Goal: Task Accomplishment & Management: Use online tool/utility

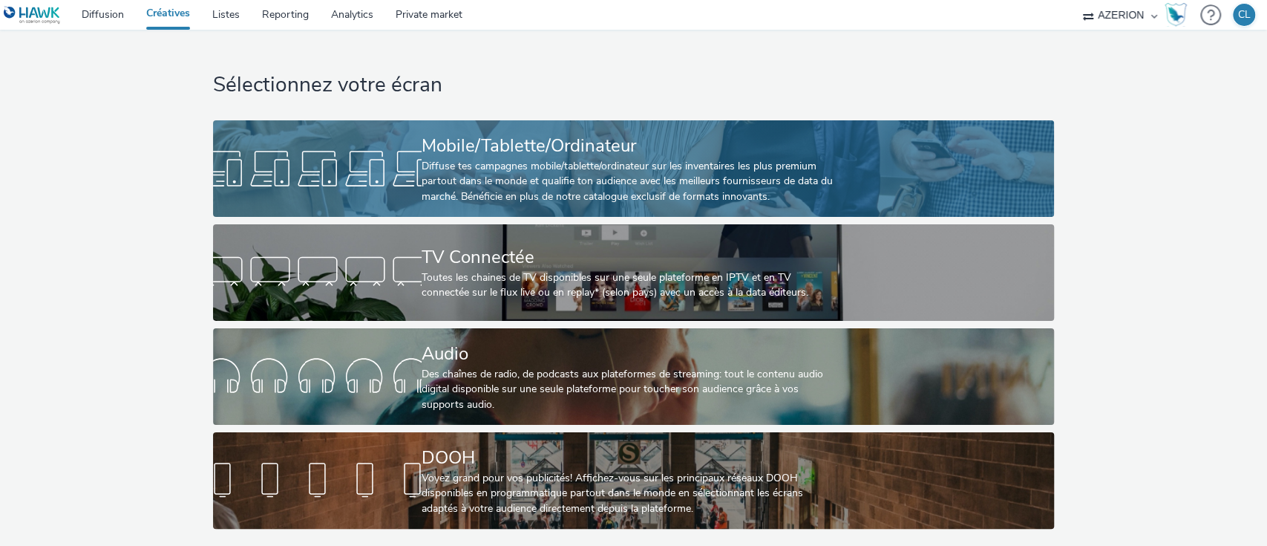
click at [535, 182] on div "Diffuse tes campagnes mobile/tablette/ordinateur sur les inventaires les plus p…" at bounding box center [631, 181] width 418 height 45
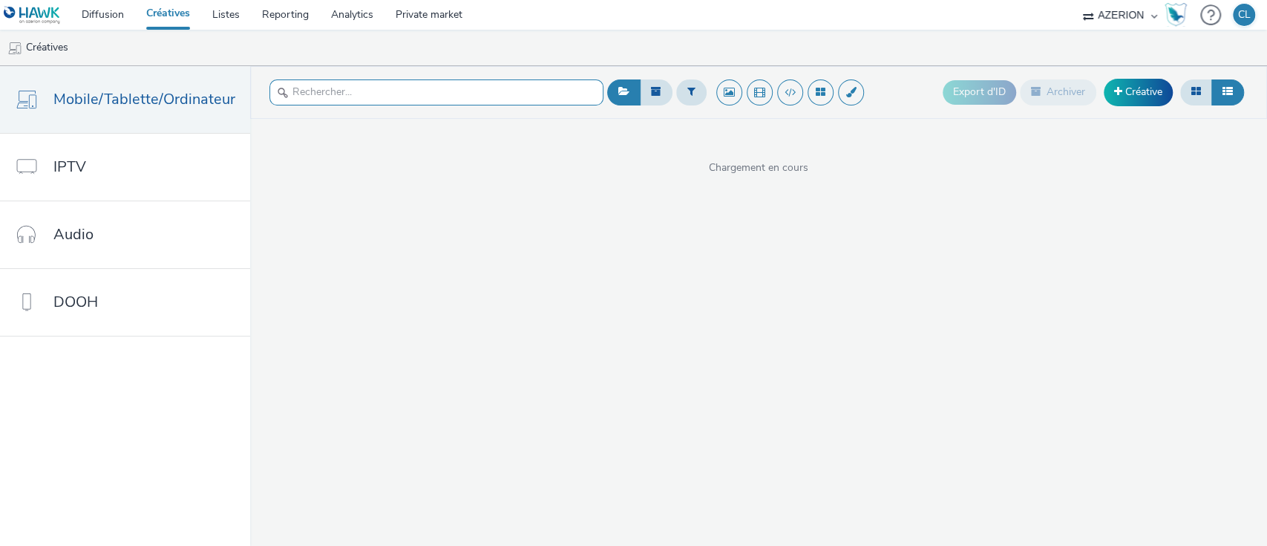
click at [430, 102] on input "text" at bounding box center [436, 92] width 334 height 26
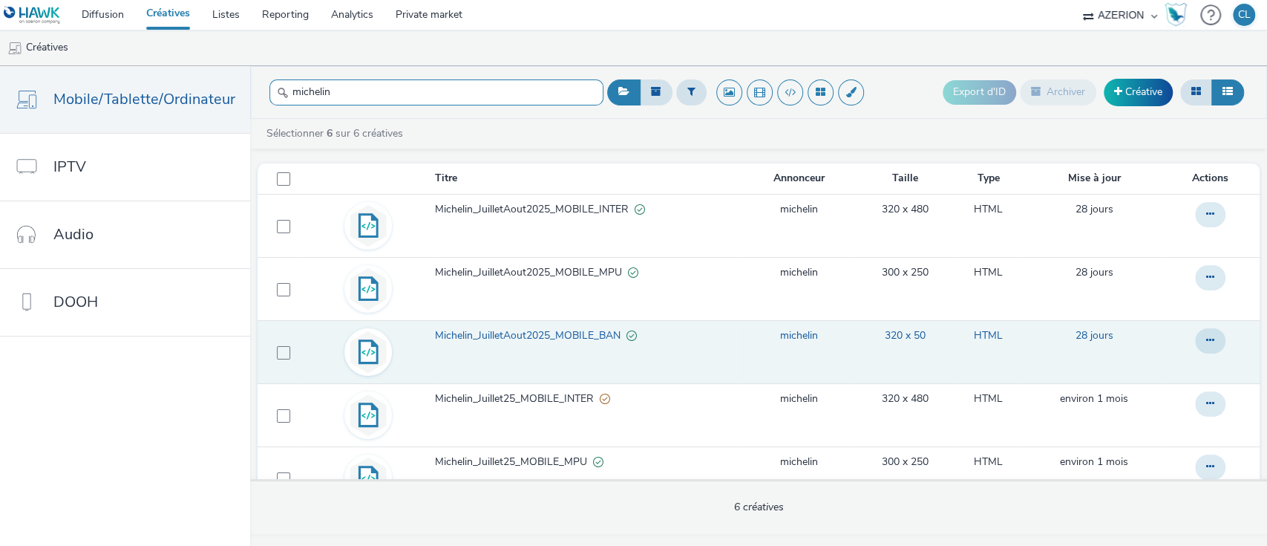
type input "michelin"
click at [1167, 360] on td at bounding box center [1213, 351] width 93 height 63
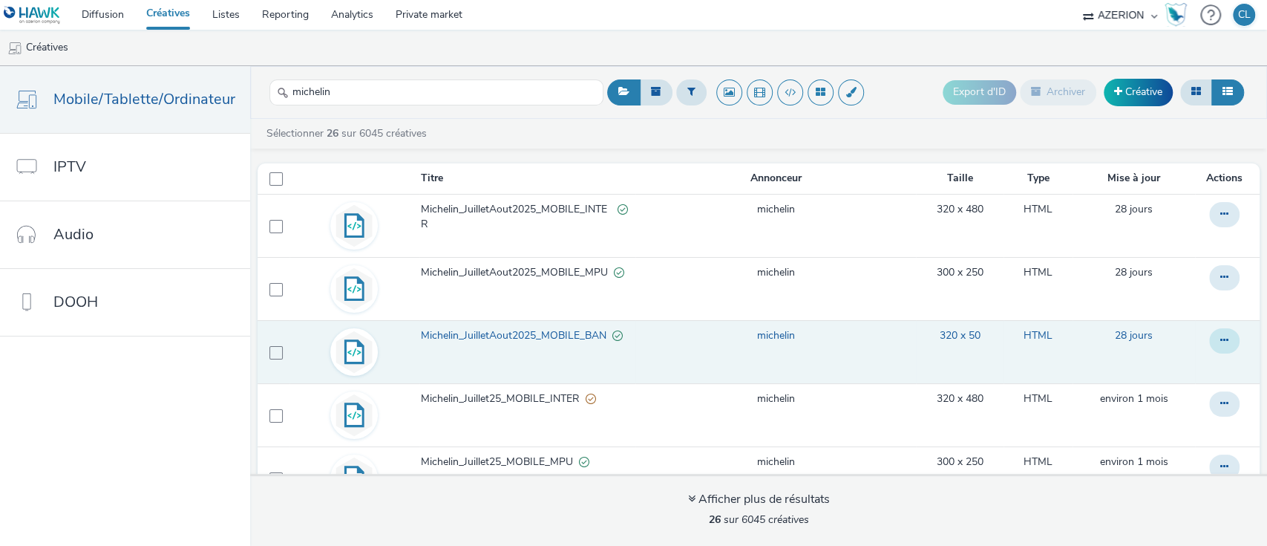
click at [1209, 227] on button at bounding box center [1224, 214] width 30 height 25
click at [1209, 345] on button at bounding box center [1224, 340] width 30 height 25
drag, startPoint x: 1182, startPoint y: 345, endPoint x: 1194, endPoint y: 341, distance: 12.4
click at [1220, 219] on icon at bounding box center [1224, 214] width 8 height 10
click at [1168, 359] on link "Modifier" at bounding box center [1183, 371] width 111 height 30
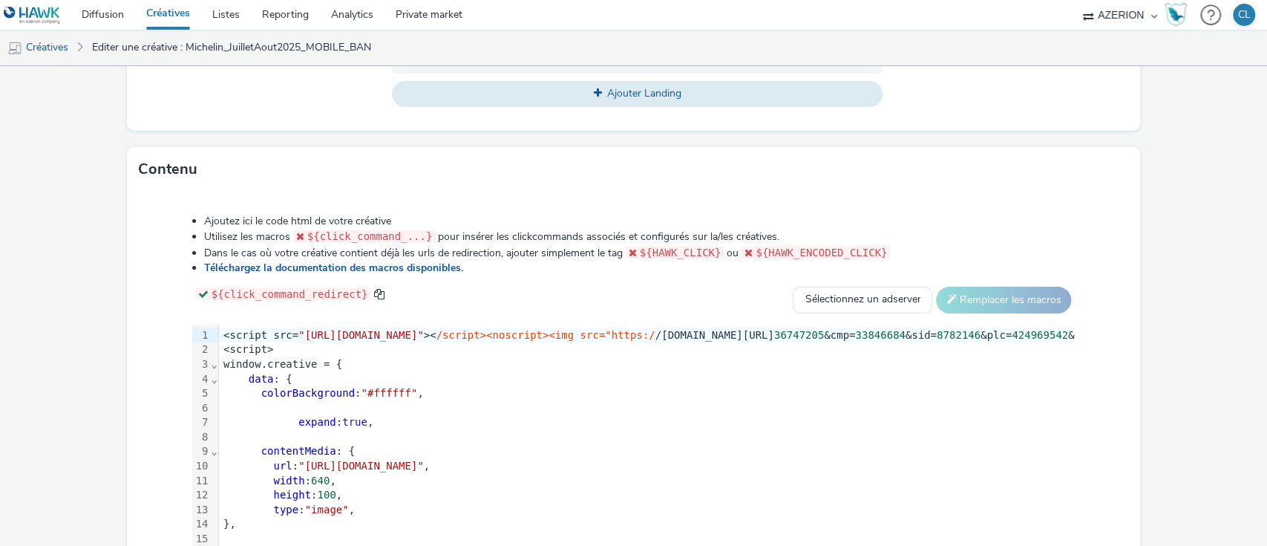
scroll to position [1, 0]
click at [220, 330] on div "<script src= "[URL][DOMAIN_NAME]" >< /script><noscript><img src="https:/ /[DOMA…" at bounding box center [970, 334] width 1502 height 15
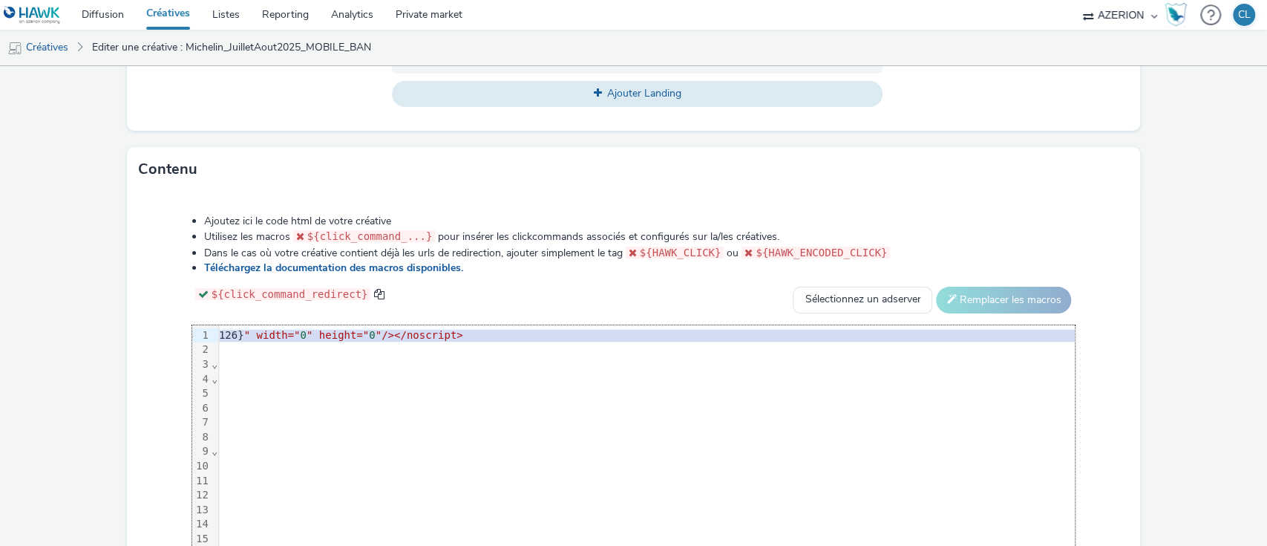
scroll to position [0, 1329]
drag, startPoint x: 739, startPoint y: 330, endPoint x: 1105, endPoint y: 336, distance: 366.8
click at [1105, 336] on div "Ajoutez ici le code html de votre créative Utilisez les macros ${click_command_…" at bounding box center [634, 385] width 990 height 365
click at [416, 329] on span ""/></noscript>" at bounding box center [372, 335] width 88 height 12
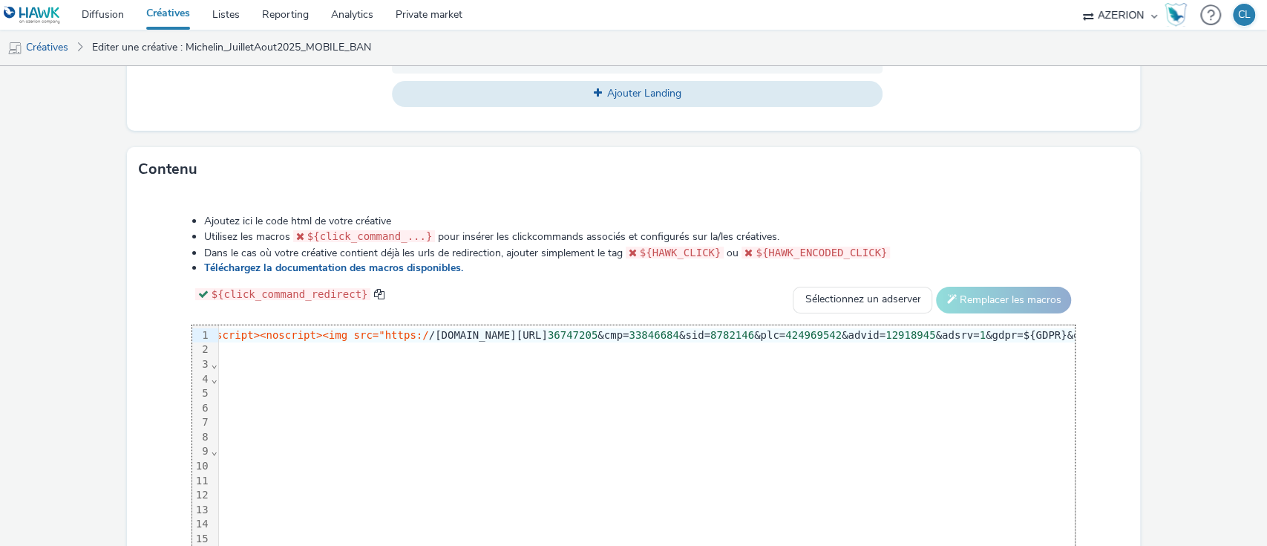
scroll to position [0, 0]
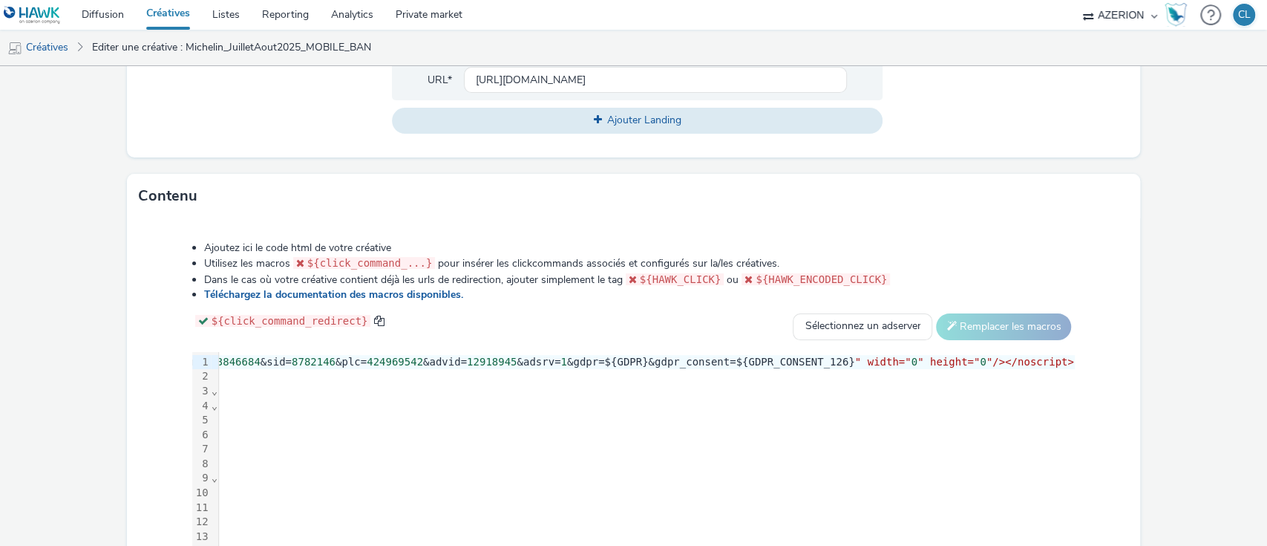
scroll to position [0, 1329]
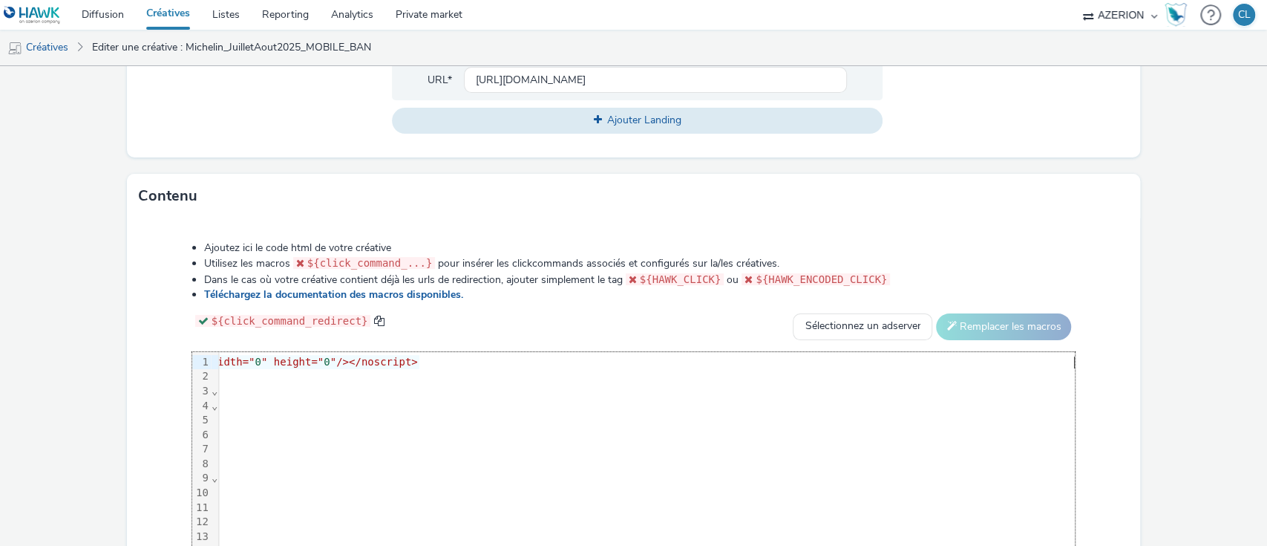
click at [418, 357] on span ""/></noscript>" at bounding box center [374, 362] width 88 height 12
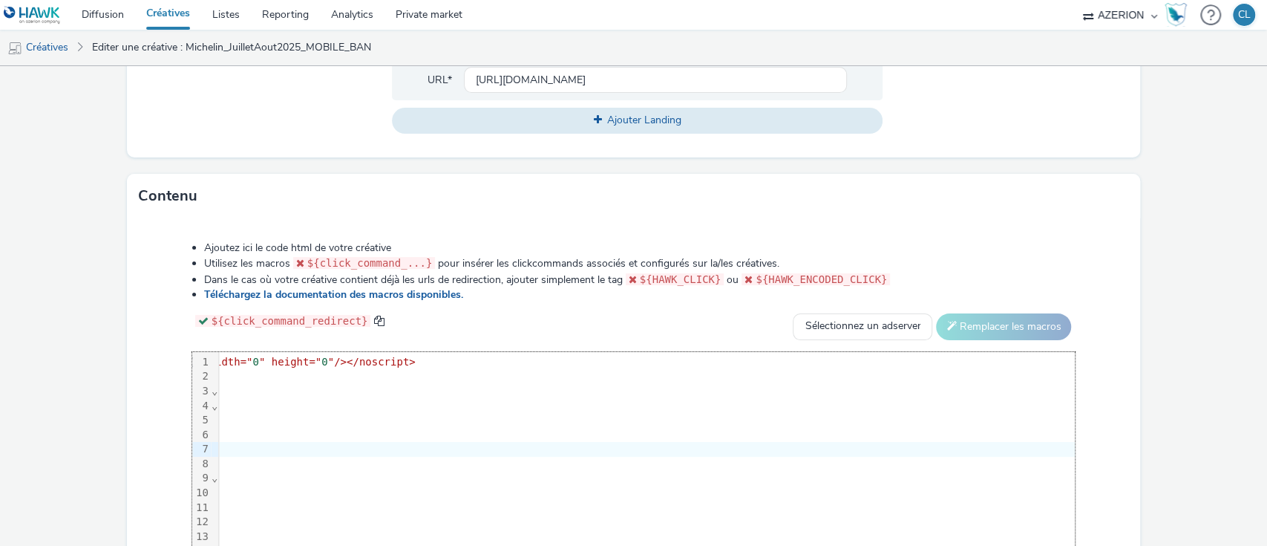
click at [1089, 450] on div "Ajoutez ici le code html de votre créative Utilisez les macros ${click_command_…" at bounding box center [634, 412] width 990 height 365
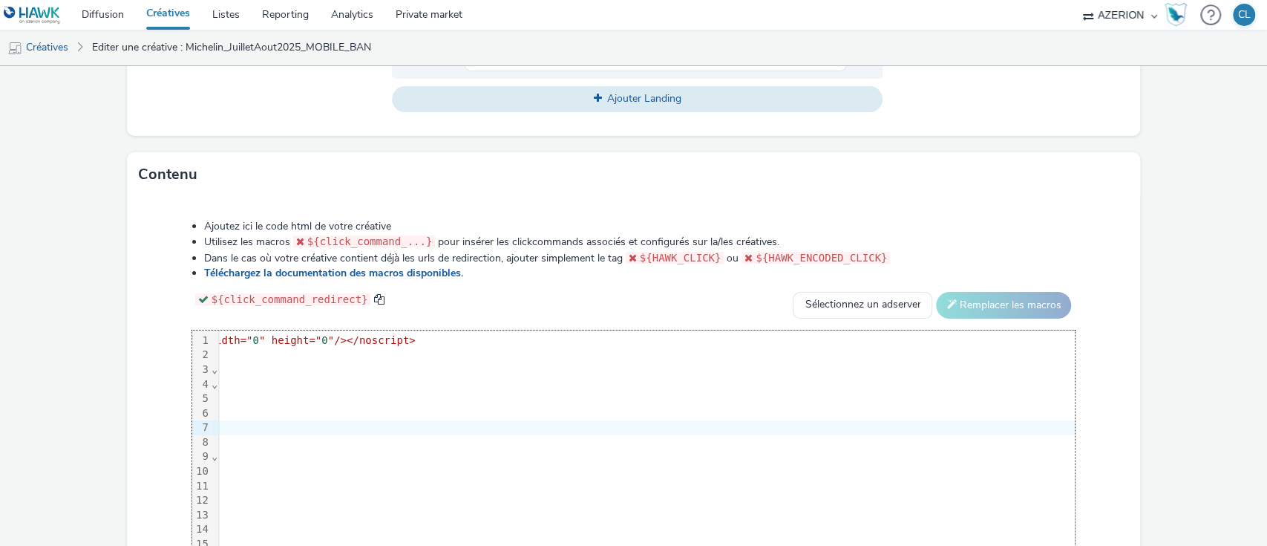
scroll to position [736, 0]
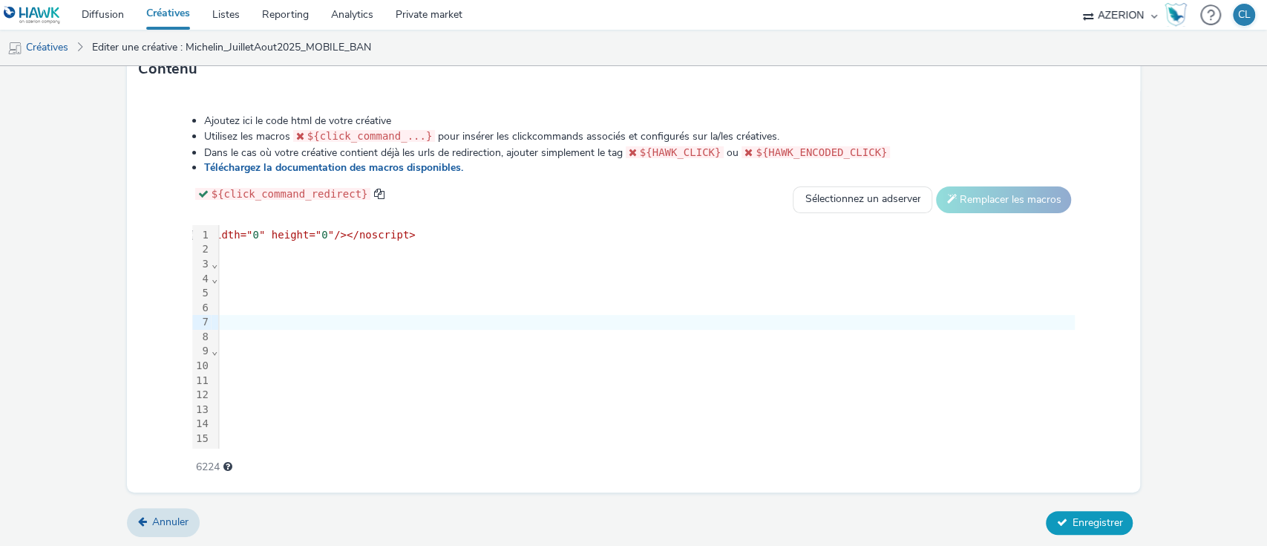
click at [1085, 517] on span "Enregistrer" at bounding box center [1097, 522] width 50 height 14
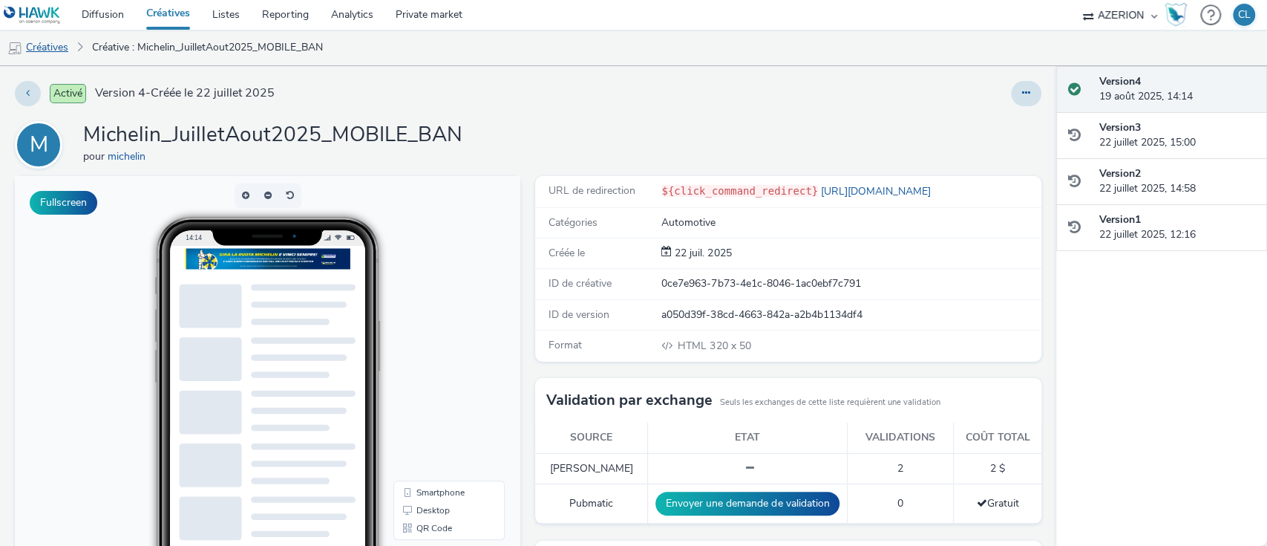
click at [45, 48] on link "Créatives" at bounding box center [38, 48] width 76 height 36
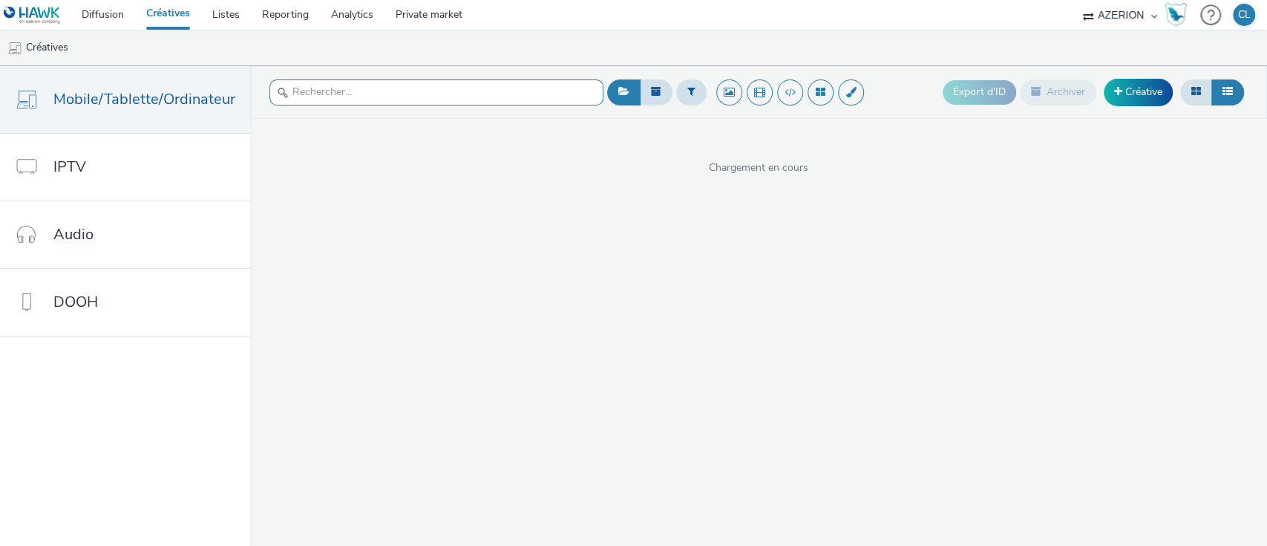
click at [468, 98] on input "text" at bounding box center [436, 92] width 334 height 26
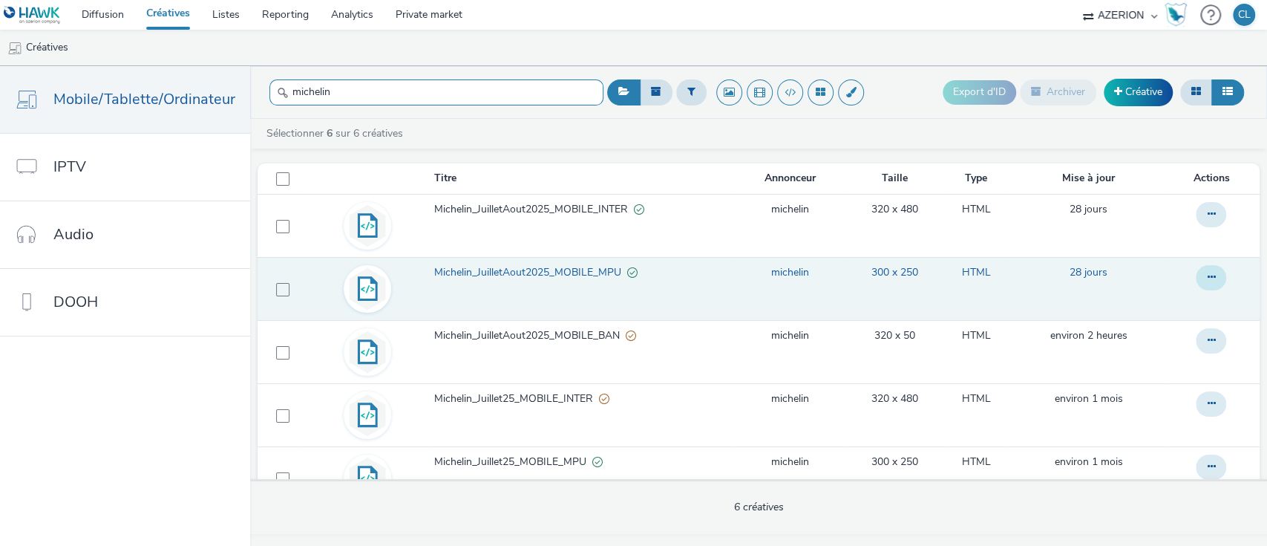
type input "michelin"
click at [1196, 227] on button at bounding box center [1211, 214] width 30 height 25
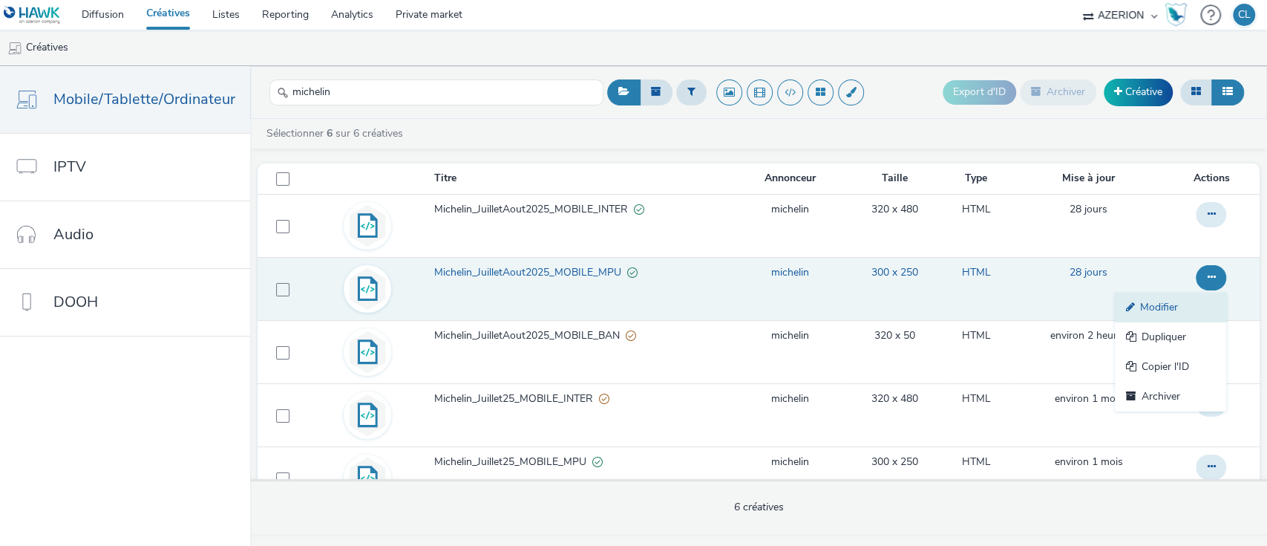
click at [1169, 317] on link "Modifier" at bounding box center [1170, 307] width 111 height 30
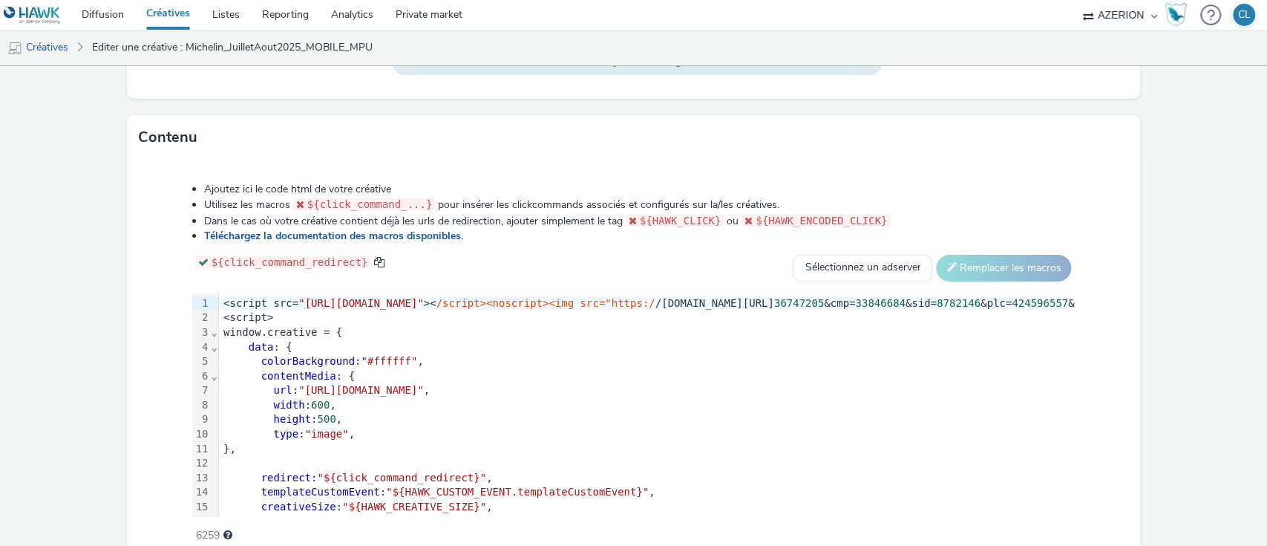
scroll to position [669, 0]
click at [219, 299] on div "<script src= "[URL][DOMAIN_NAME]" >< /script><noscript><img src="https:/ /[DOMA…" at bounding box center [970, 302] width 1502 height 15
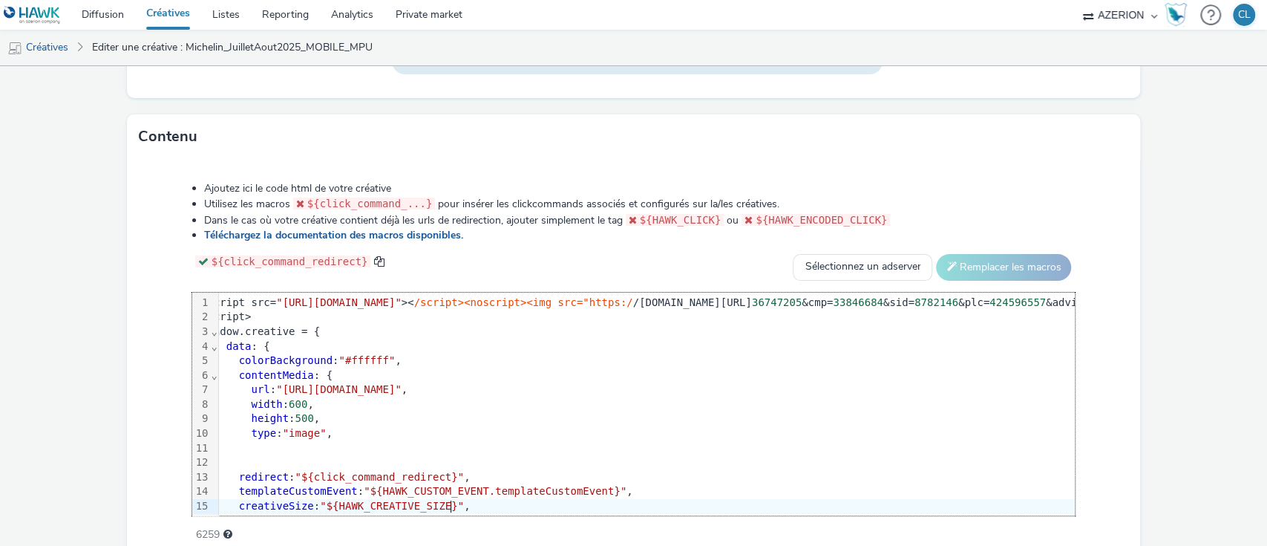
scroll to position [0, 0]
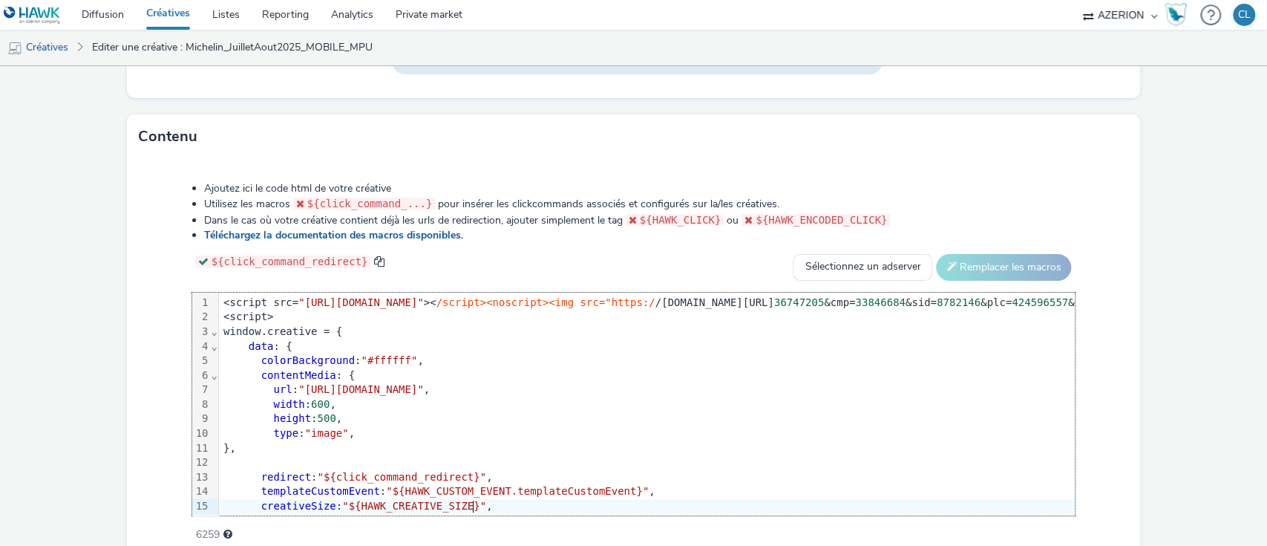
click at [1090, 363] on div "Ajoutez ici le code html de votre créative Utilisez les macros ${click_command_…" at bounding box center [634, 353] width 990 height 365
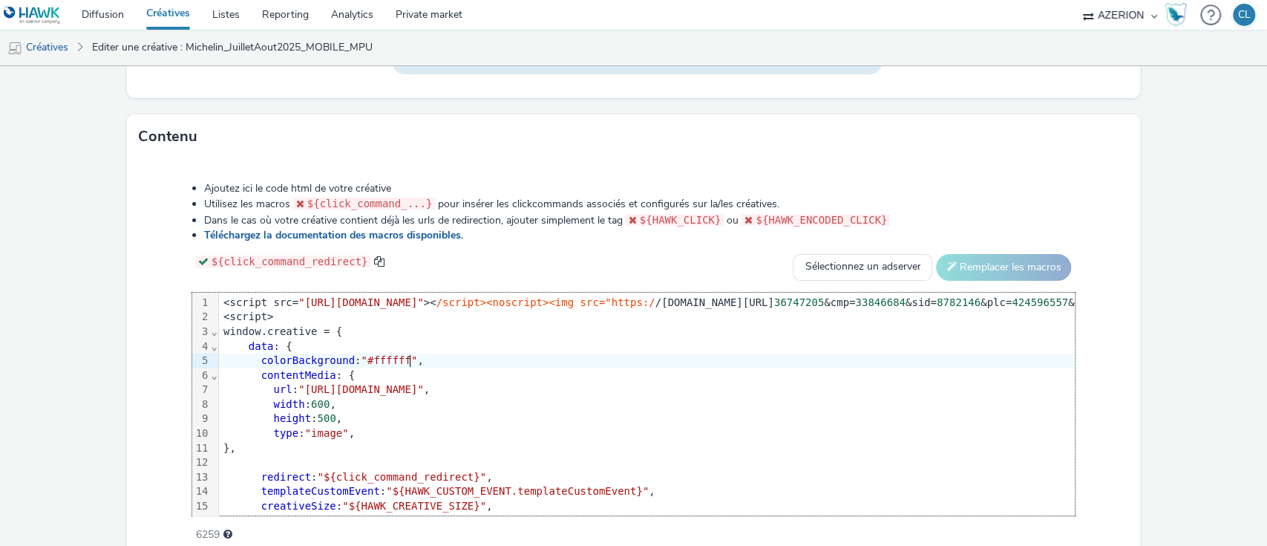
scroll to position [736, 0]
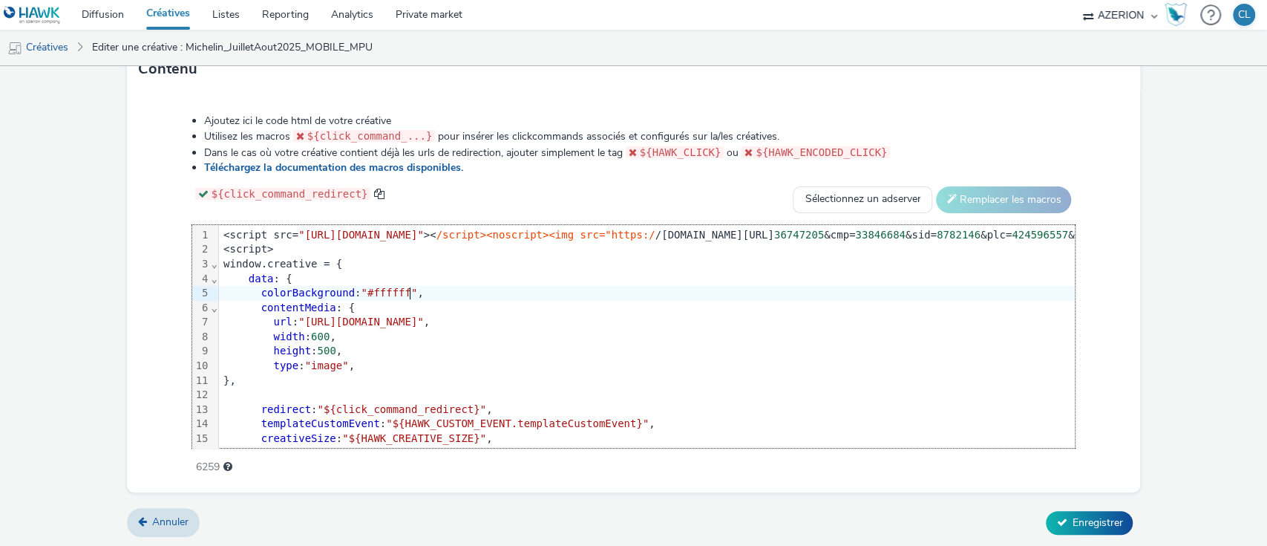
click at [1072, 519] on span "Enregistrer" at bounding box center [1097, 522] width 50 height 14
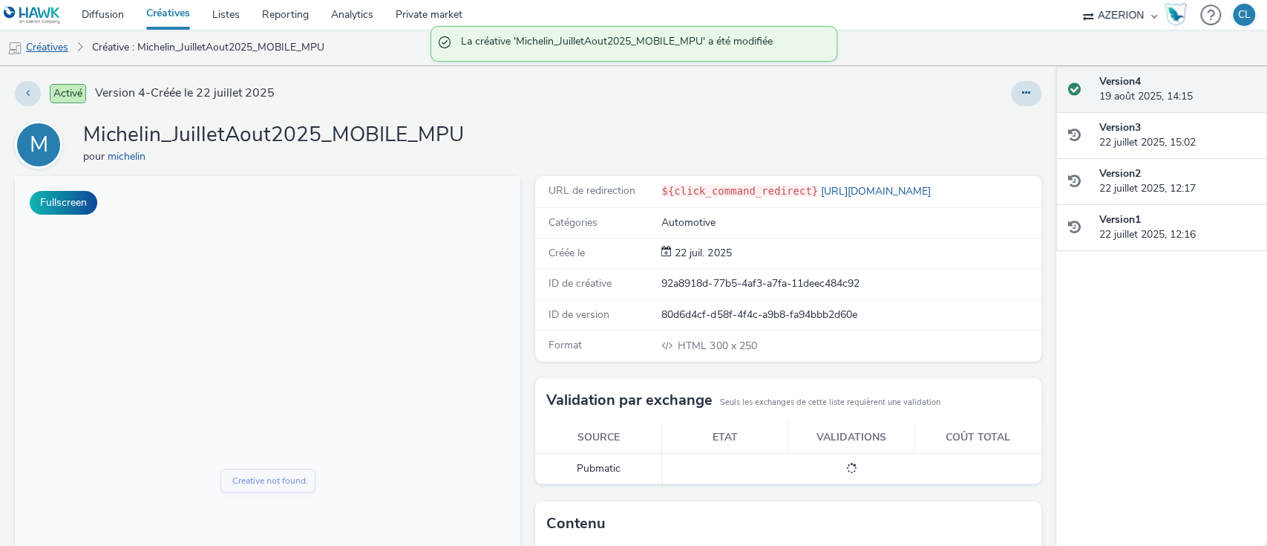
click at [53, 36] on link "Créatives" at bounding box center [38, 48] width 76 height 36
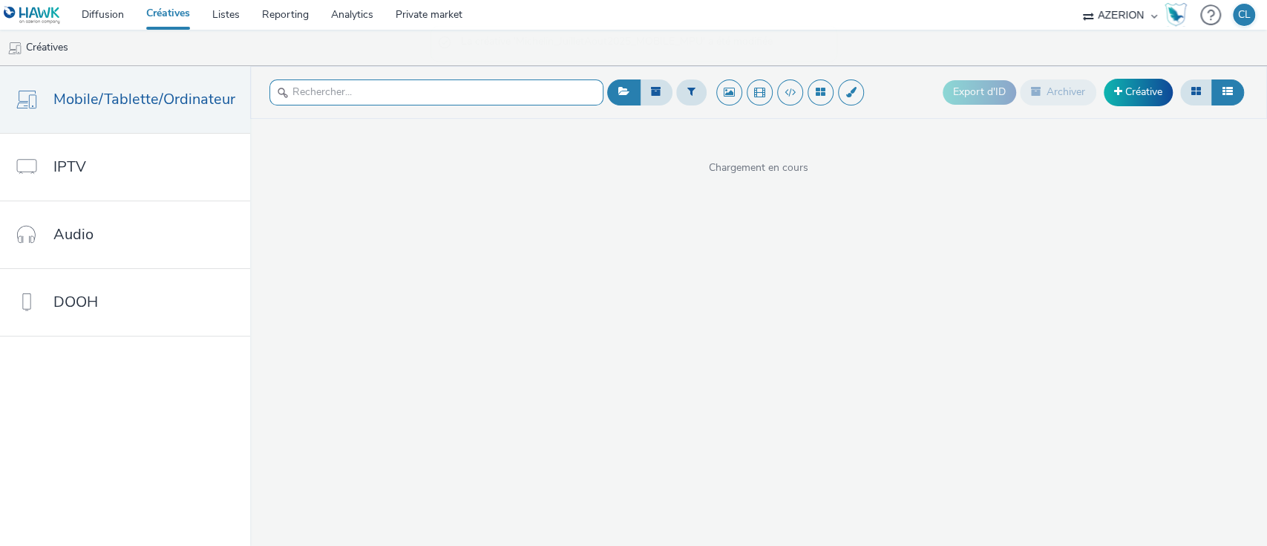
click at [489, 93] on input "text" at bounding box center [436, 92] width 334 height 26
type input "michelin"
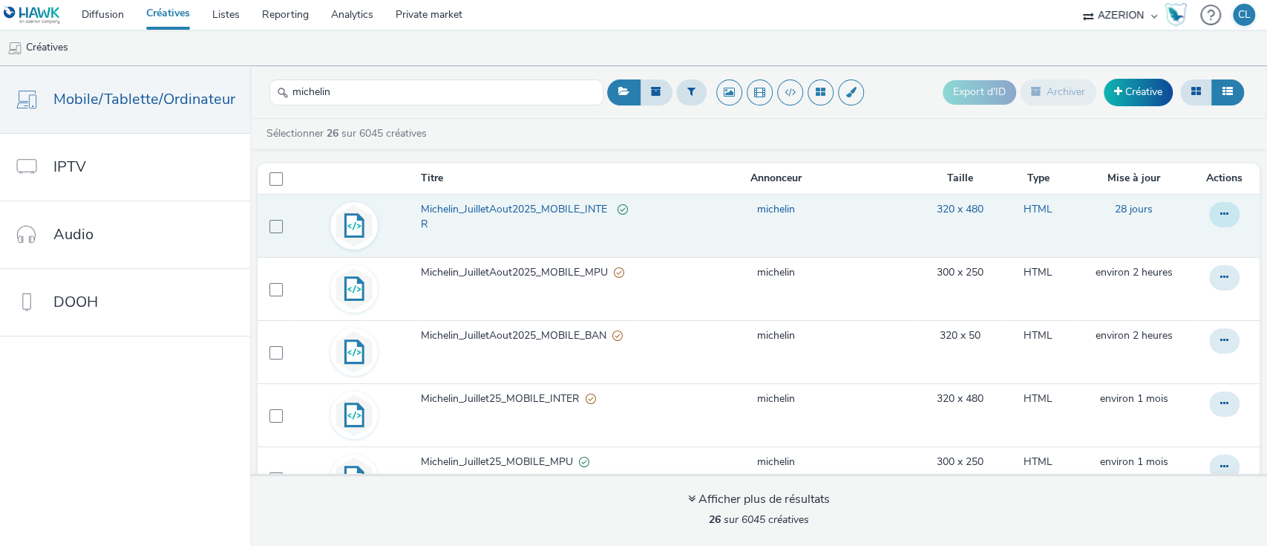
click at [1209, 221] on button at bounding box center [1224, 214] width 30 height 25
click at [1168, 241] on link "Modifier" at bounding box center [1183, 244] width 111 height 30
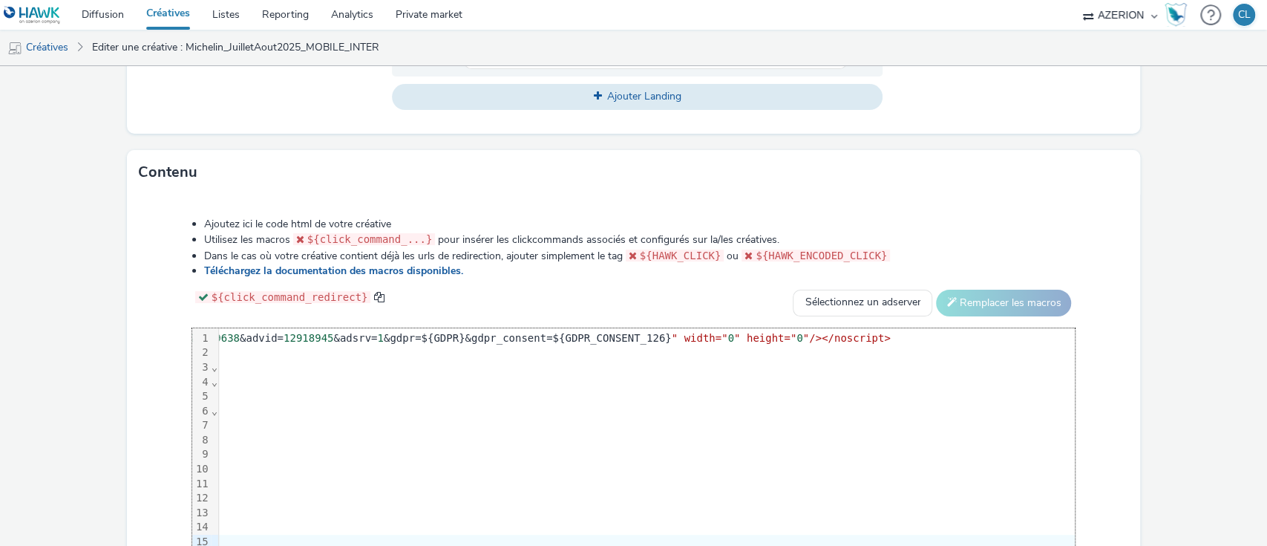
scroll to position [0, 1329]
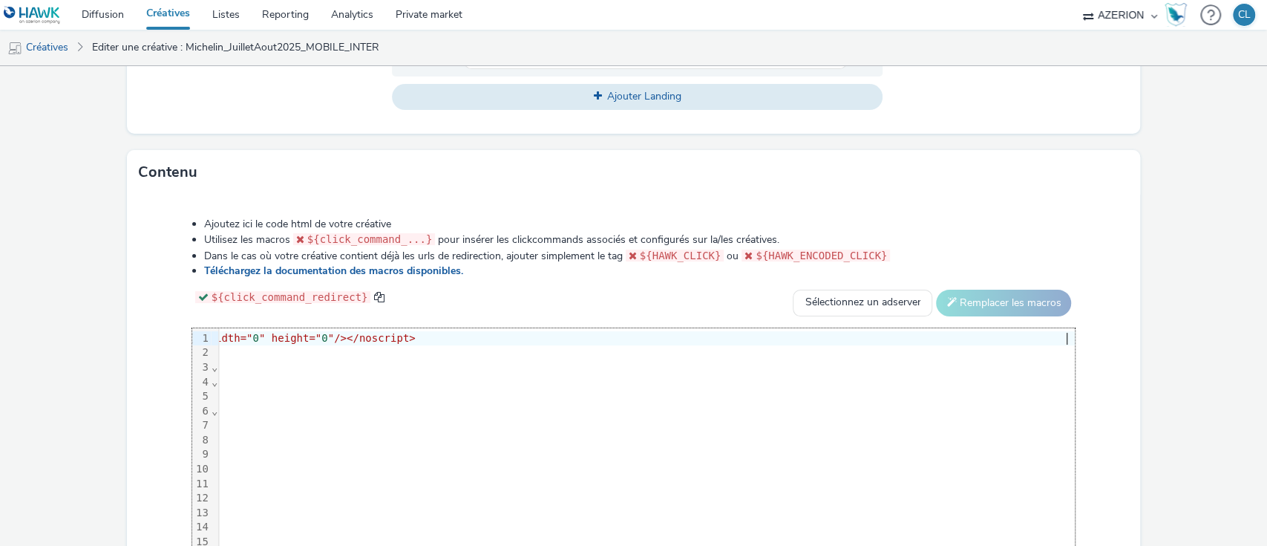
click at [416, 333] on span ""/></noscript>" at bounding box center [372, 338] width 88 height 12
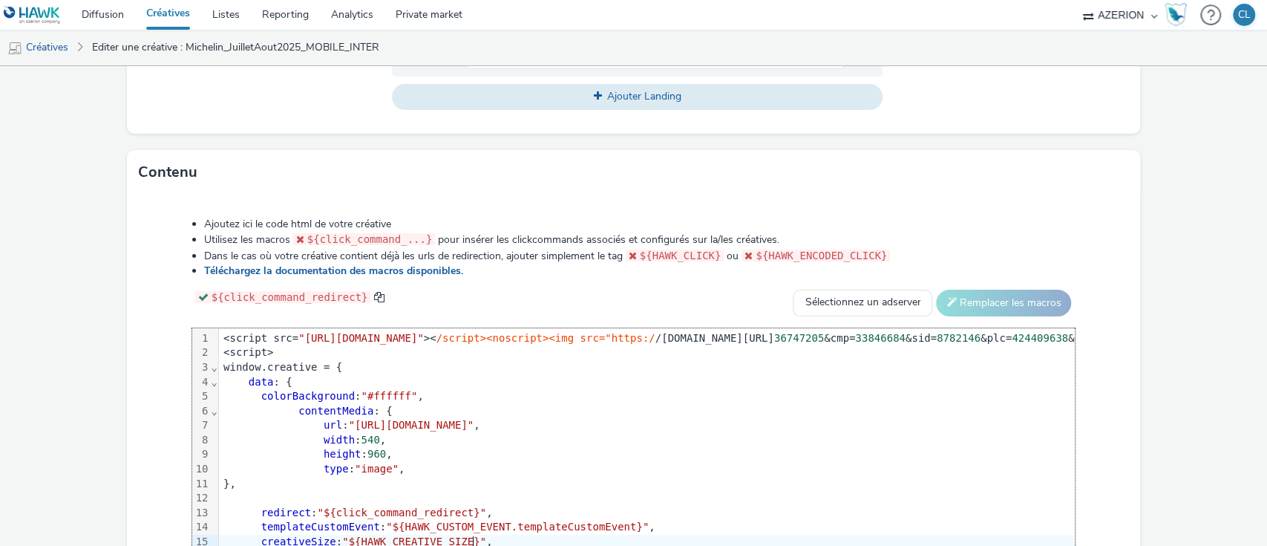
scroll to position [736, 0]
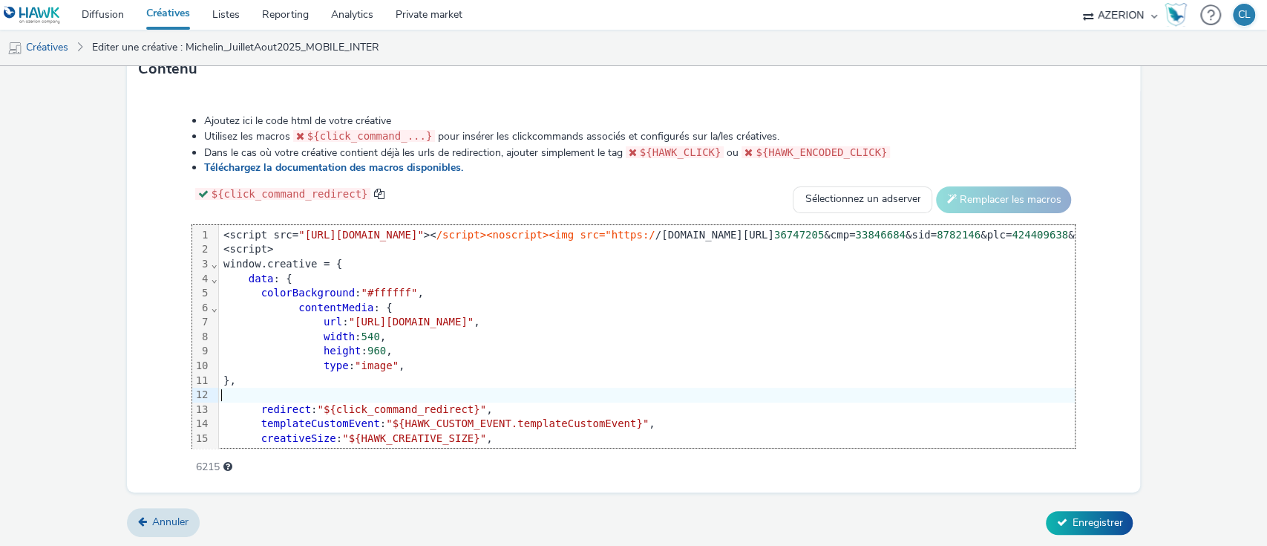
click at [1103, 389] on div "Ajoutez ici le code html de votre créative Utilisez les macros ${click_command_…" at bounding box center [634, 285] width 990 height 365
click at [1072, 511] on button "Enregistrer" at bounding box center [1089, 523] width 87 height 24
